Goal: Task Accomplishment & Management: Use online tool/utility

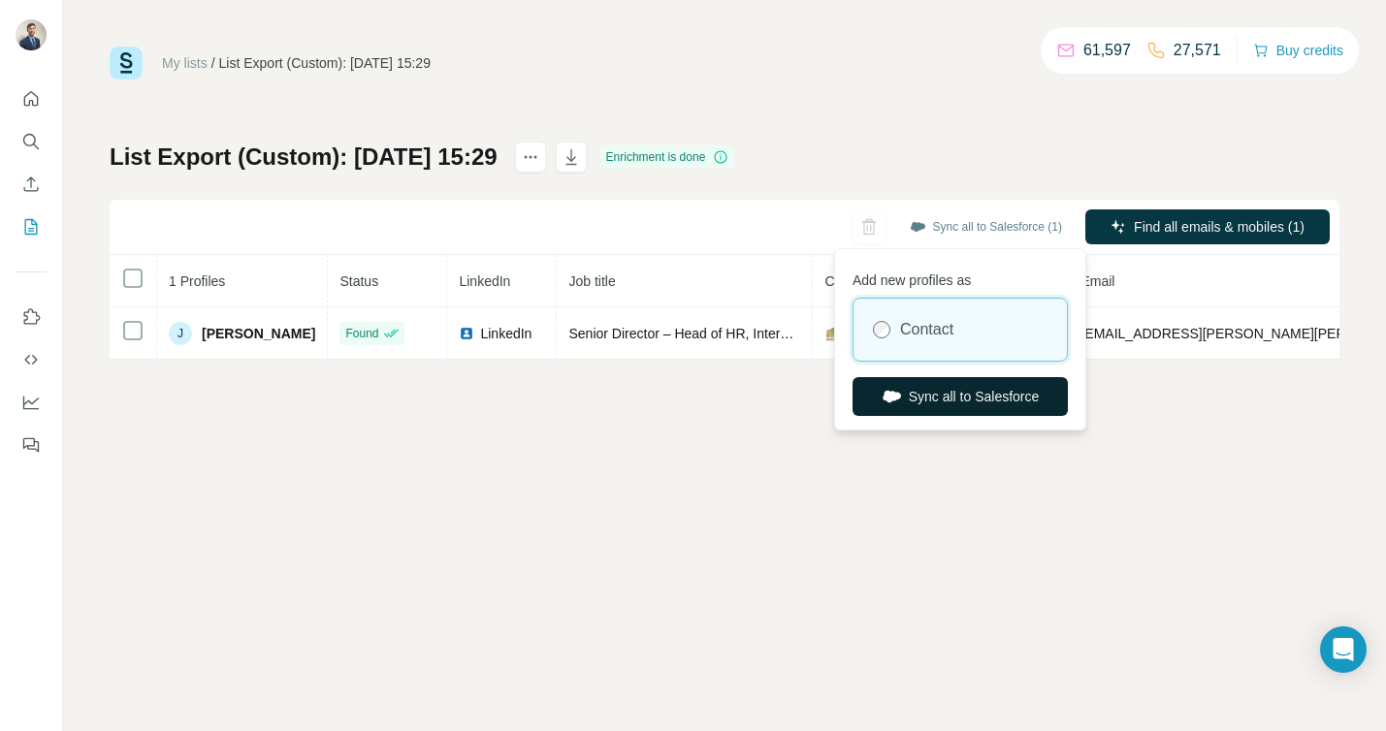
click at [932, 398] on button "Sync all to Salesforce" at bounding box center [960, 396] width 215 height 39
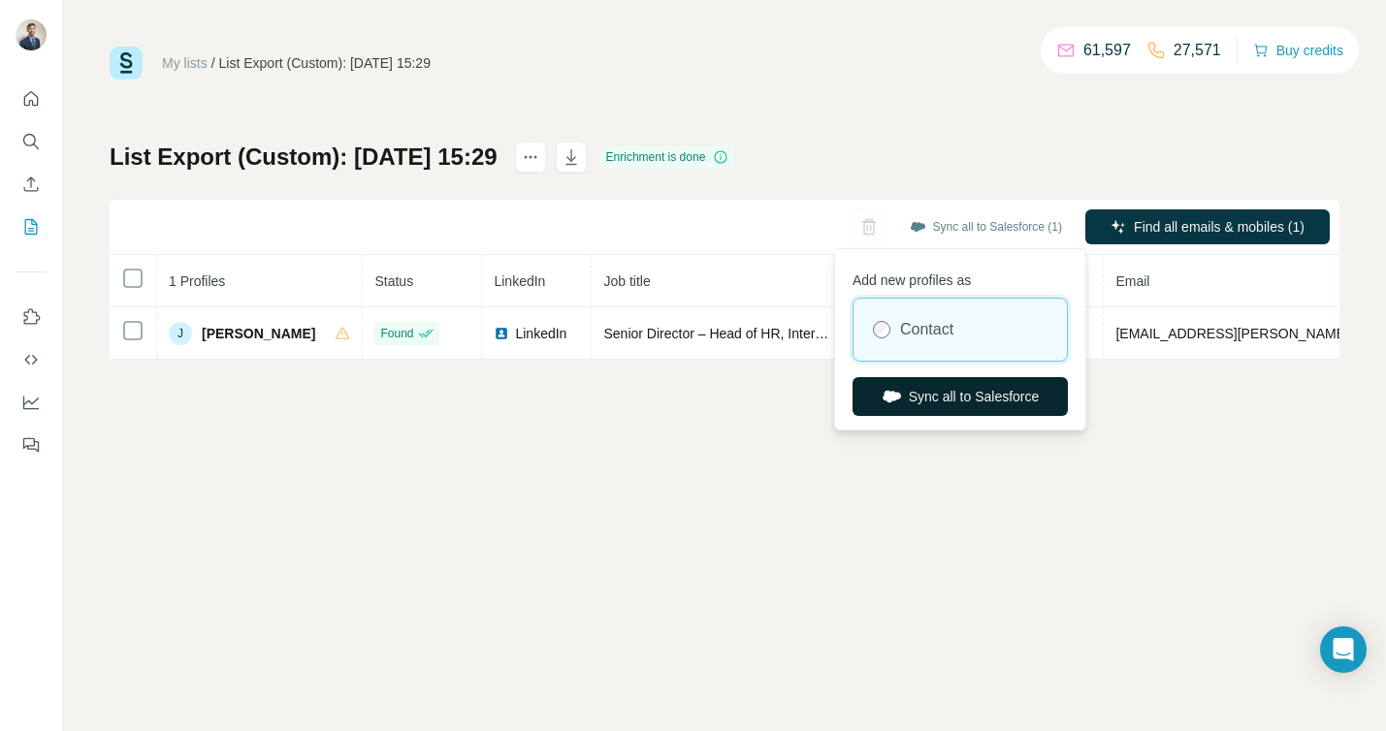
click at [950, 402] on button "Sync all to Salesforce" at bounding box center [960, 396] width 215 height 39
click at [942, 403] on button "Sync all to Salesforce" at bounding box center [960, 396] width 215 height 39
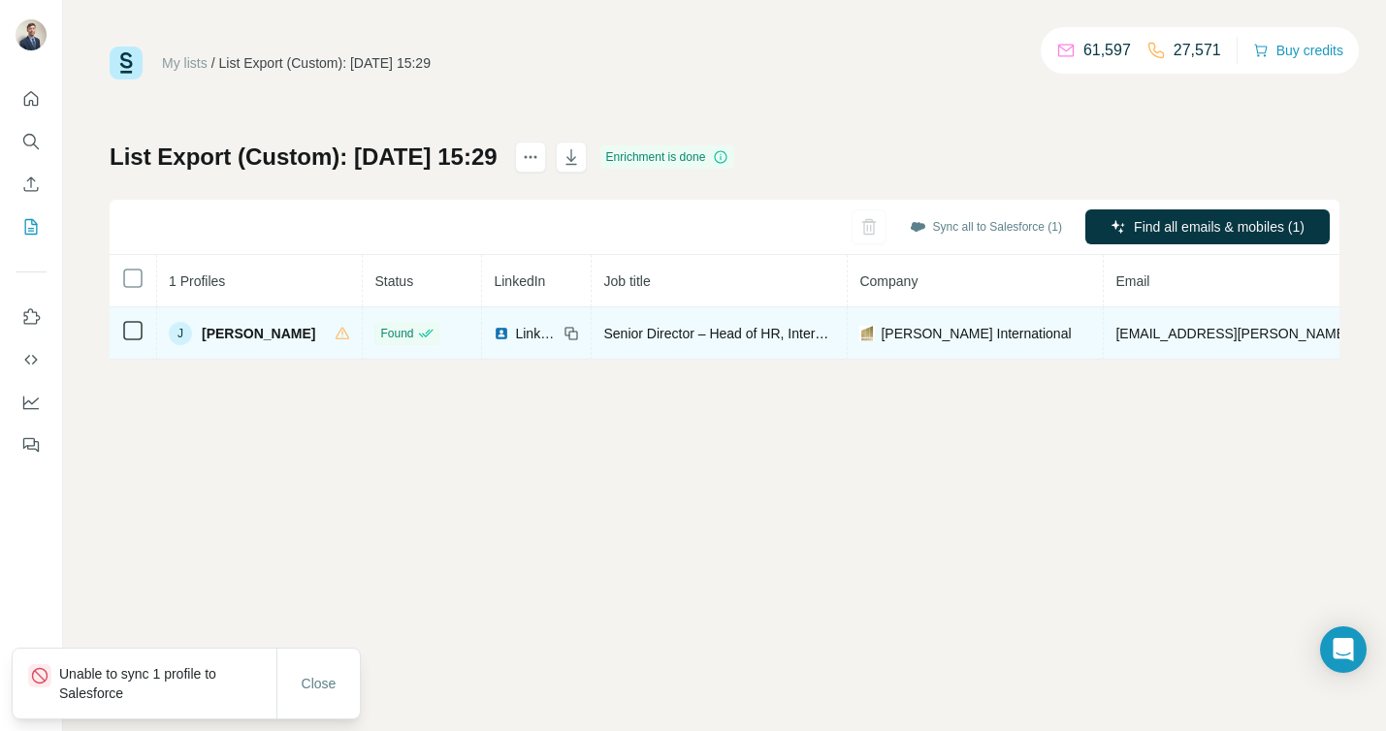
click at [579, 333] on icon at bounding box center [572, 334] width 16 height 16
click at [579, 334] on icon at bounding box center [572, 334] width 16 height 16
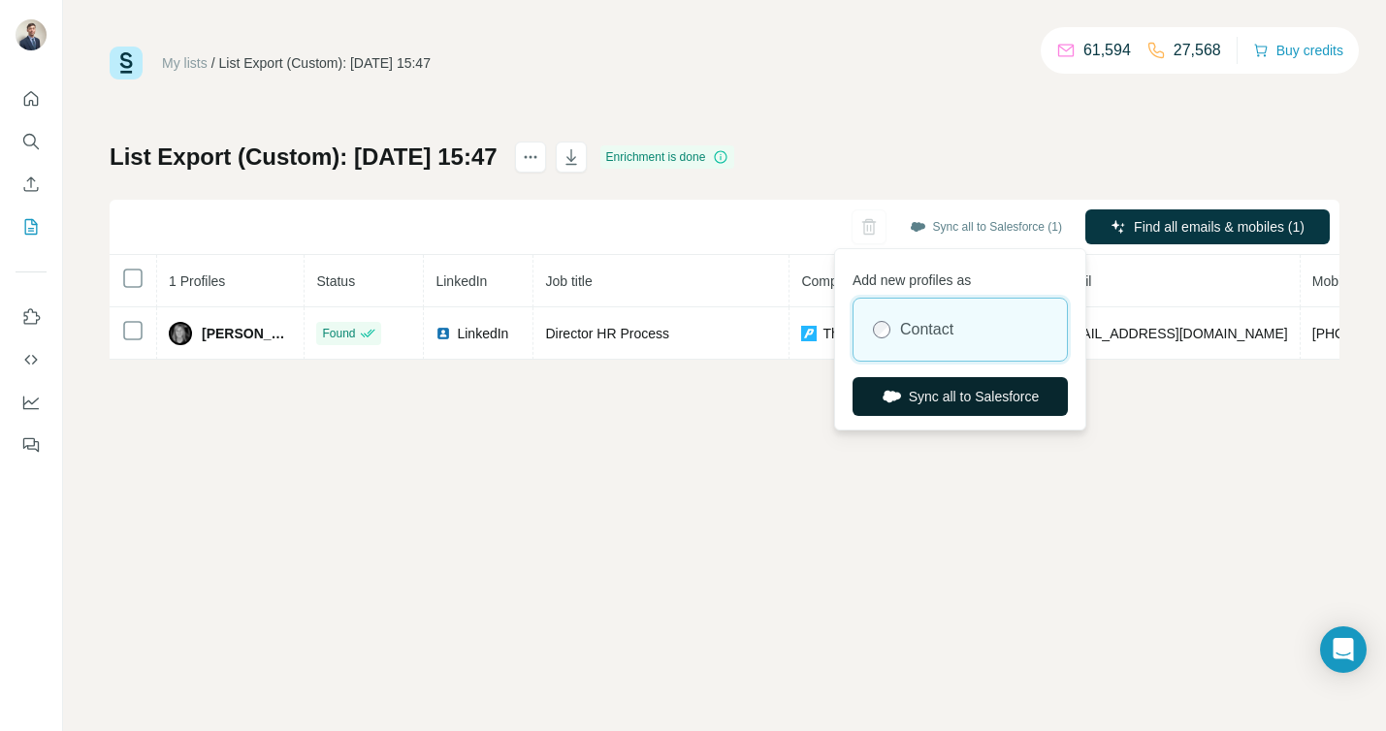
click at [930, 385] on button "Sync all to Salesforce" at bounding box center [960, 396] width 215 height 39
